Goal: Task Accomplishment & Management: Manage account settings

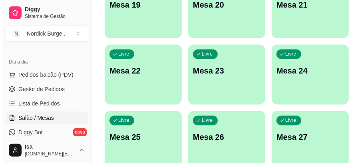
scroll to position [612, 0]
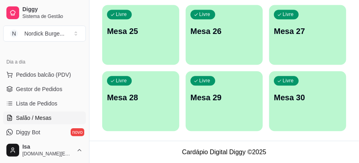
click at [310, 105] on div "Livre Mesa 30" at bounding box center [307, 96] width 77 height 50
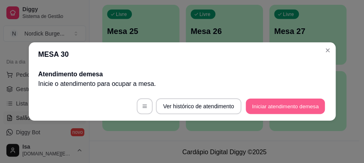
click at [262, 101] on button "Iniciar atendimento de mesa" at bounding box center [285, 107] width 79 height 16
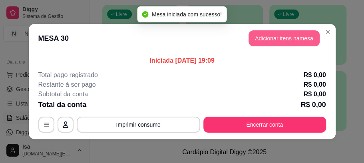
click at [277, 40] on button "Adicionar itens na mesa" at bounding box center [284, 38] width 71 height 16
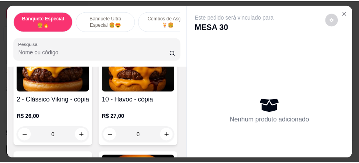
scroll to position [133, 0]
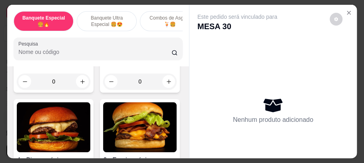
click at [81, 84] on div "0" at bounding box center [54, 82] width 74 height 16
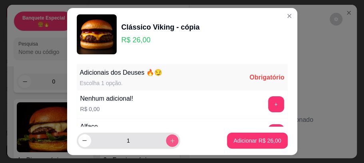
click at [169, 138] on icon "increase-product-quantity" at bounding box center [172, 141] width 6 height 6
type input "4"
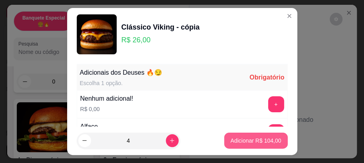
click at [232, 141] on p "Adicionar R$ 104,00" at bounding box center [256, 141] width 51 height 8
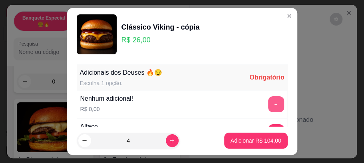
click at [268, 106] on button "+" at bounding box center [276, 104] width 16 height 16
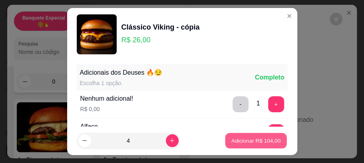
click at [246, 145] on button "Adicionar R$ 104,00" at bounding box center [256, 141] width 62 height 16
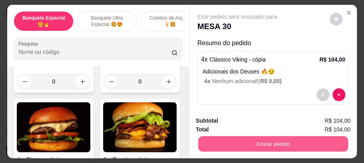
click at [285, 145] on button "Enviar pedido" at bounding box center [273, 144] width 150 height 16
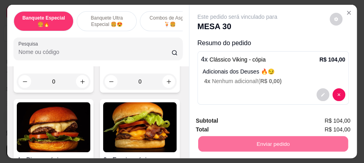
click at [320, 118] on button "Enviar pedido" at bounding box center [329, 122] width 45 height 15
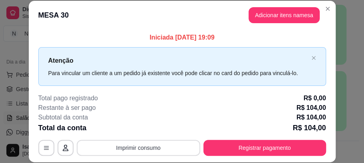
click at [154, 149] on button "Imprimir consumo" at bounding box center [139, 148] width 124 height 16
click at [161, 104] on div "Restante à ser pago R$ 104,00" at bounding box center [182, 108] width 288 height 10
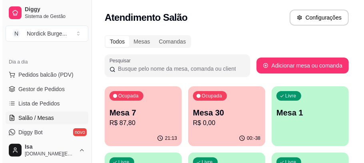
scroll to position [53, 0]
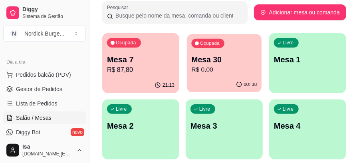
click at [195, 64] on p "Mesa 30" at bounding box center [225, 59] width 66 height 11
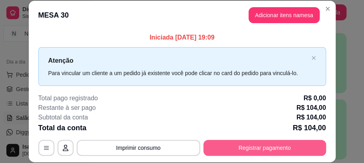
click at [234, 145] on button "Registrar pagamento" at bounding box center [264, 148] width 123 height 16
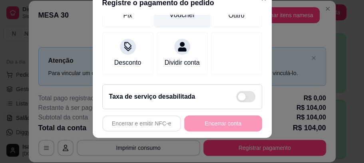
scroll to position [62, 0]
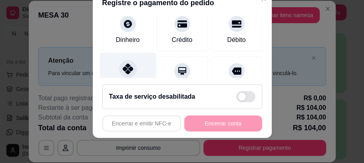
click at [119, 70] on div at bounding box center [128, 69] width 18 height 18
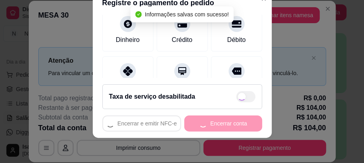
type input "R$ 0,00"
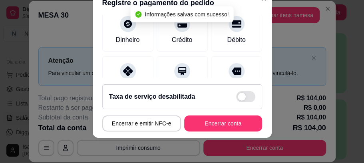
click at [210, 112] on footer "Taxa de serviço desabilitada Encerrar e emitir NFC-e Encerrar conta" at bounding box center [182, 108] width 179 height 60
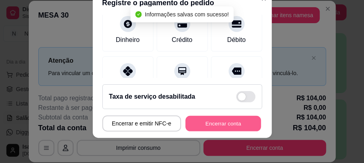
click at [217, 122] on button "Encerrar conta" at bounding box center [223, 124] width 76 height 16
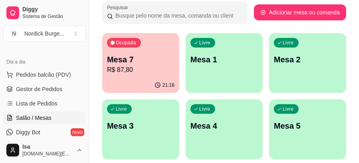
click at [151, 58] on p "Mesa 7" at bounding box center [141, 59] width 68 height 11
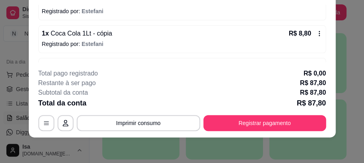
scroll to position [159, 0]
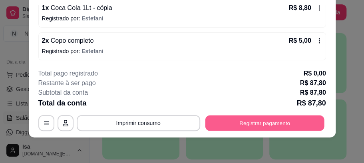
click at [227, 124] on button "Registrar pagamento" at bounding box center [264, 124] width 119 height 16
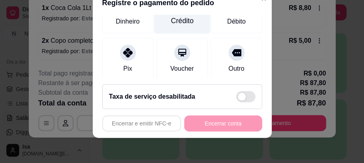
scroll to position [53, 0]
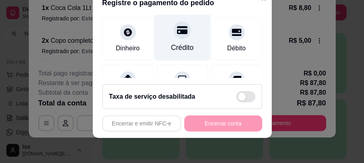
click at [177, 40] on div "Crédito" at bounding box center [182, 37] width 56 height 47
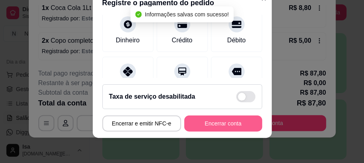
type input "R$ 0,00"
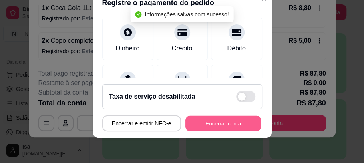
click at [209, 126] on button "Encerrar conta" at bounding box center [223, 124] width 76 height 16
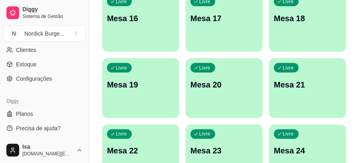
scroll to position [506, 0]
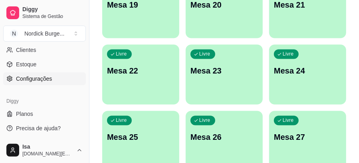
click at [31, 76] on span "Configurações" at bounding box center [34, 79] width 36 height 8
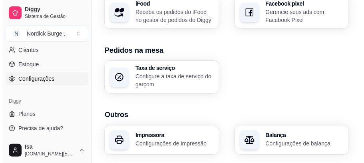
scroll to position [504, 0]
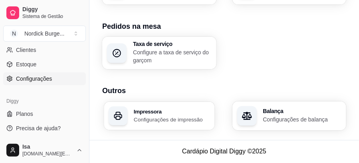
click at [151, 114] on h3 "Impressora" at bounding box center [172, 112] width 76 height 6
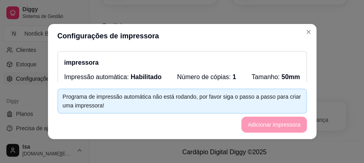
click at [153, 103] on div "Programa de impressão automática não está rodando, por favor siga o passo a pas…" at bounding box center [182, 101] width 239 height 18
click at [196, 99] on div "Programa de impressão automática não está rodando, por favor siga o passo a pas…" at bounding box center [182, 101] width 239 height 18
click at [163, 99] on div "Programa de impressão automática não está rodando, por favor siga o passo a pas…" at bounding box center [182, 101] width 239 height 18
click at [157, 94] on div "Programa de impressão automática não está rodando, por favor siga o passo a pas…" at bounding box center [182, 101] width 239 height 18
click at [98, 77] on div "impressora Impressão automática: Habilitado Número de cópias: 1 Tamanho: 50mm M…" at bounding box center [182, 104] width 249 height 107
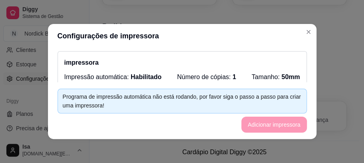
click at [118, 98] on div "Programa de impressão automática não está rodando, por favor siga o passo a pas…" at bounding box center [182, 101] width 239 height 18
drag, startPoint x: 62, startPoint y: 59, endPoint x: 91, endPoint y: 60, distance: 29.2
click at [91, 60] on p "impressora" at bounding box center [182, 63] width 236 height 10
click at [137, 51] on div "impressora Impressão automática: Habilitado Número de cópias: 1 Tamanho: 50mm M…" at bounding box center [182, 104] width 249 height 107
drag, startPoint x: 249, startPoint y: 80, endPoint x: 253, endPoint y: 87, distance: 8.6
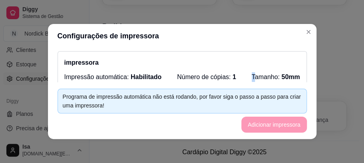
click at [249, 80] on div "Impressão automática: Habilitado Número de cópias: 1 Tamanho: 50mm Modo: Comple…" at bounding box center [182, 85] width 236 height 27
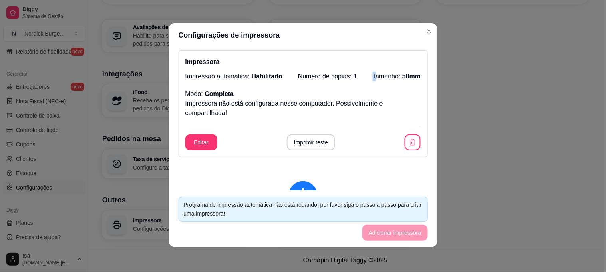
scroll to position [0, 0]
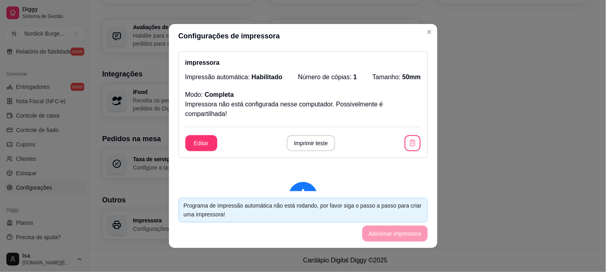
click at [359, 80] on p "Tamanho: 50mm" at bounding box center [397, 77] width 48 height 10
click at [359, 76] on span "50mm" at bounding box center [412, 77] width 18 height 7
click at [359, 77] on span "50mm" at bounding box center [412, 77] width 18 height 7
click at [359, 75] on span "50mm" at bounding box center [412, 77] width 18 height 7
click at [312, 141] on button "Imprimir teste" at bounding box center [311, 143] width 48 height 16
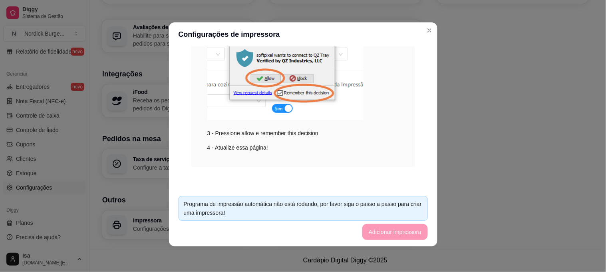
click at [358, 163] on div "Programa de impressão automática não está rodando, por favor siga o passo a pas…" at bounding box center [303, 208] width 239 height 18
click at [359, 163] on footer "Programa de impressão automática não está rodando, por favor siga o passo a pas…" at bounding box center [303, 217] width 269 height 57
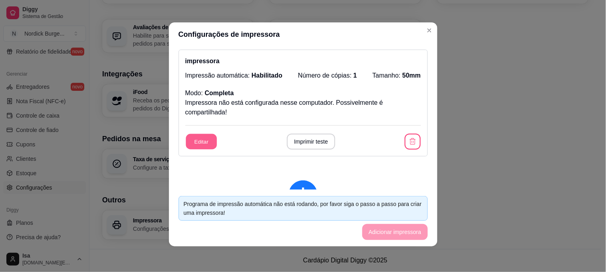
click at [195, 140] on button "Editar" at bounding box center [201, 142] width 31 height 16
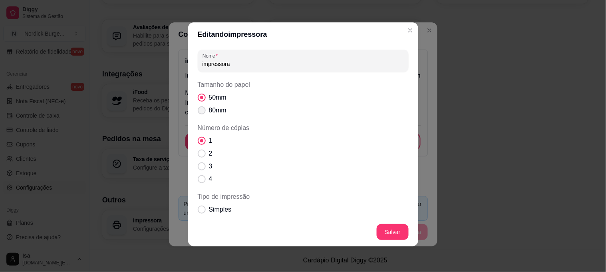
click at [200, 104] on label "80mm" at bounding box center [212, 110] width 35 height 16
click at [200, 112] on input "80mm" at bounding box center [199, 114] width 5 height 5
radio input "true"
click at [200, 104] on label "80mm" at bounding box center [212, 110] width 35 height 16
click at [200, 112] on input "80mm" at bounding box center [199, 114] width 5 height 5
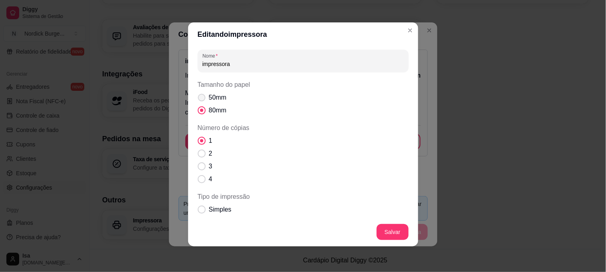
click at [199, 98] on span "Tamanho do papel" at bounding box center [202, 98] width 8 height 8
click at [199, 99] on input "50mm" at bounding box center [199, 101] width 5 height 5
radio input "true"
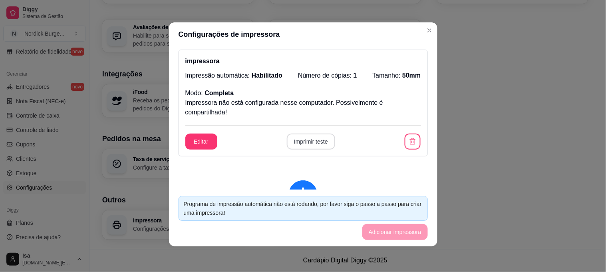
click at [304, 139] on button "Imprimir teste" at bounding box center [311, 142] width 48 height 16
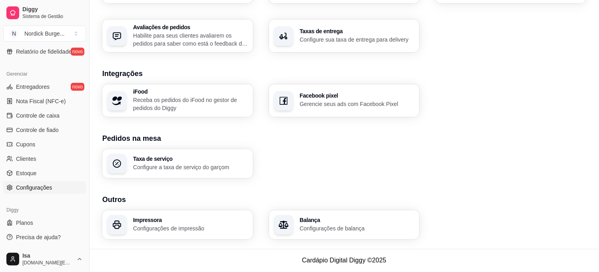
click at [171, 163] on p "Configurações de impressão" at bounding box center [190, 229] width 115 height 8
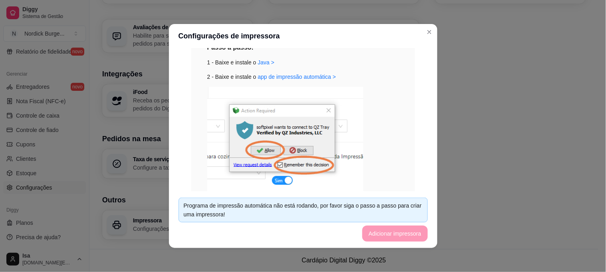
scroll to position [292, 0]
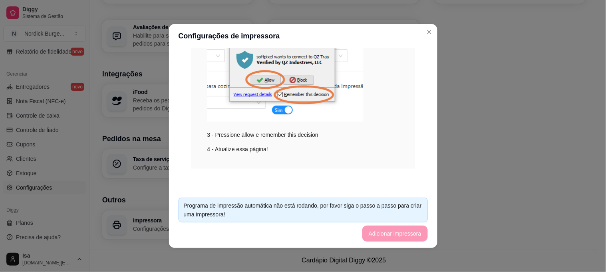
click at [359, 159] on div "Passo a passo: 1 - Baixe e instale o [GEOGRAPHIC_DATA] > 2 - Baixe e instale o …" at bounding box center [303, 65] width 224 height 206
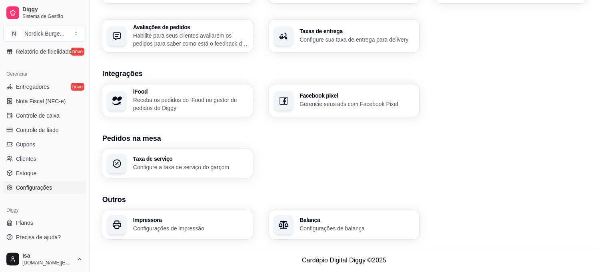
click at [139, 163] on h3 "Impressora" at bounding box center [190, 220] width 115 height 6
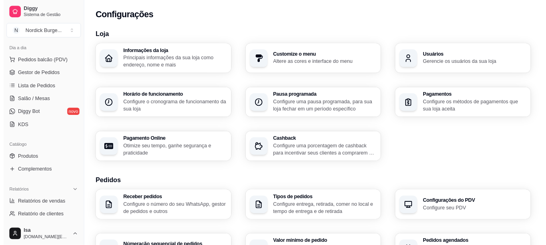
scroll to position [133, 0]
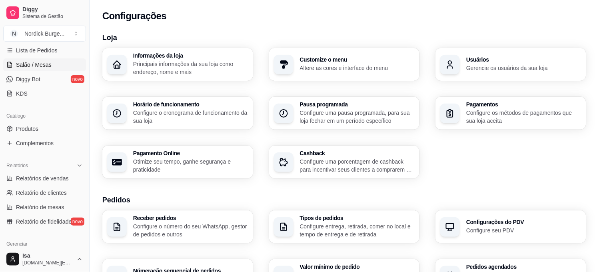
click at [33, 64] on span "Salão / Mesas" at bounding box center [34, 65] width 36 height 8
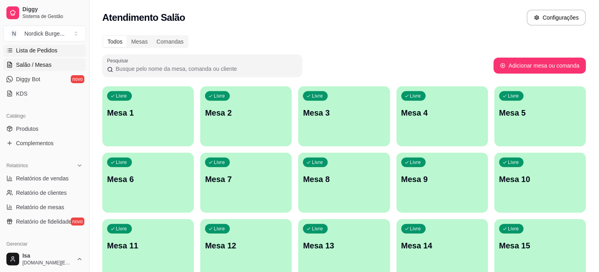
click at [26, 48] on span "Lista de Pedidos" at bounding box center [37, 50] width 42 height 8
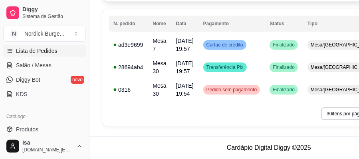
scroll to position [33, 0]
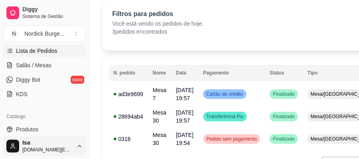
click at [77, 126] on html "Diggy Sistema de Gestão N Nordick Burge ... Loja aberta Plano Customizado até 2…" at bounding box center [179, 46] width 359 height 159
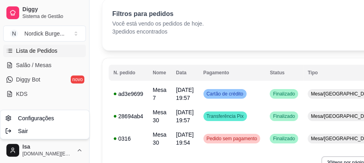
click at [92, 86] on html "Diggy Sistema de Gestão N Nordick Burge ... Loja aberta Plano Customizado até 2…" at bounding box center [182, 48] width 364 height 163
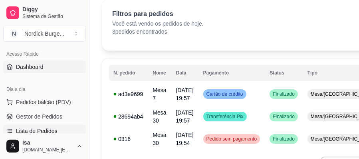
scroll to position [0, 0]
